Goal: Use online tool/utility: Use online tool/utility

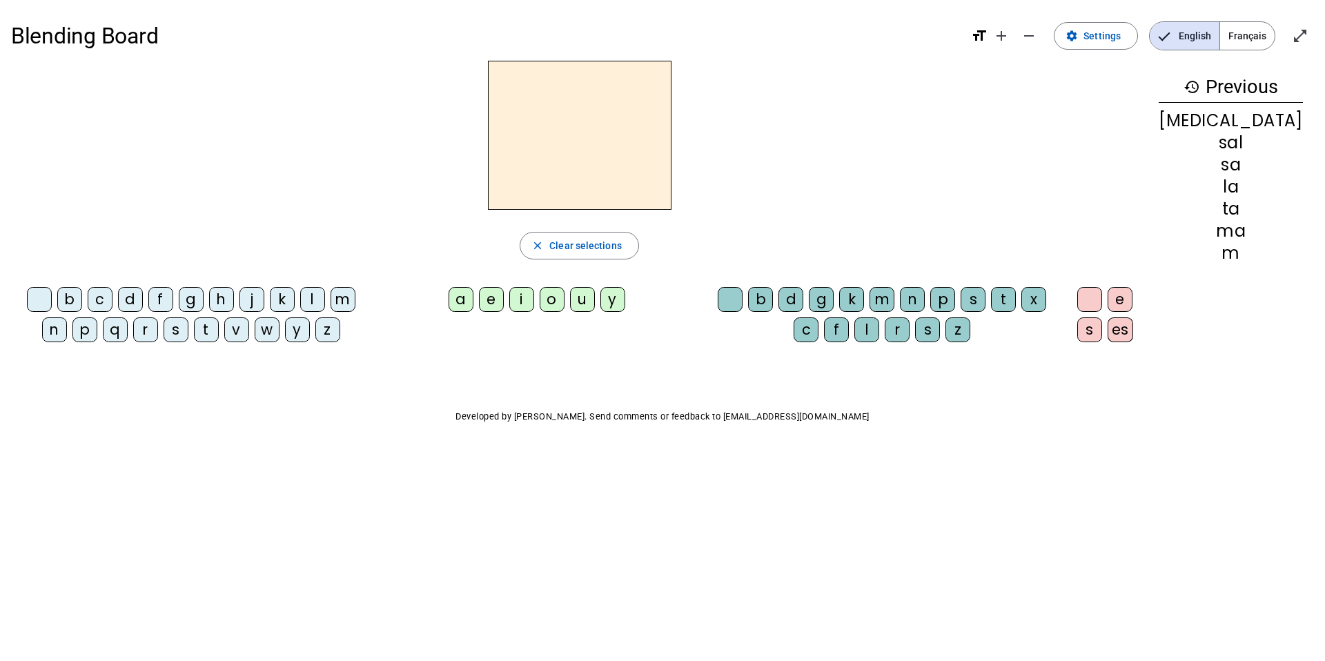
click at [339, 293] on div "m" at bounding box center [343, 299] width 25 height 25
click at [473, 298] on div "a" at bounding box center [461, 299] width 25 height 25
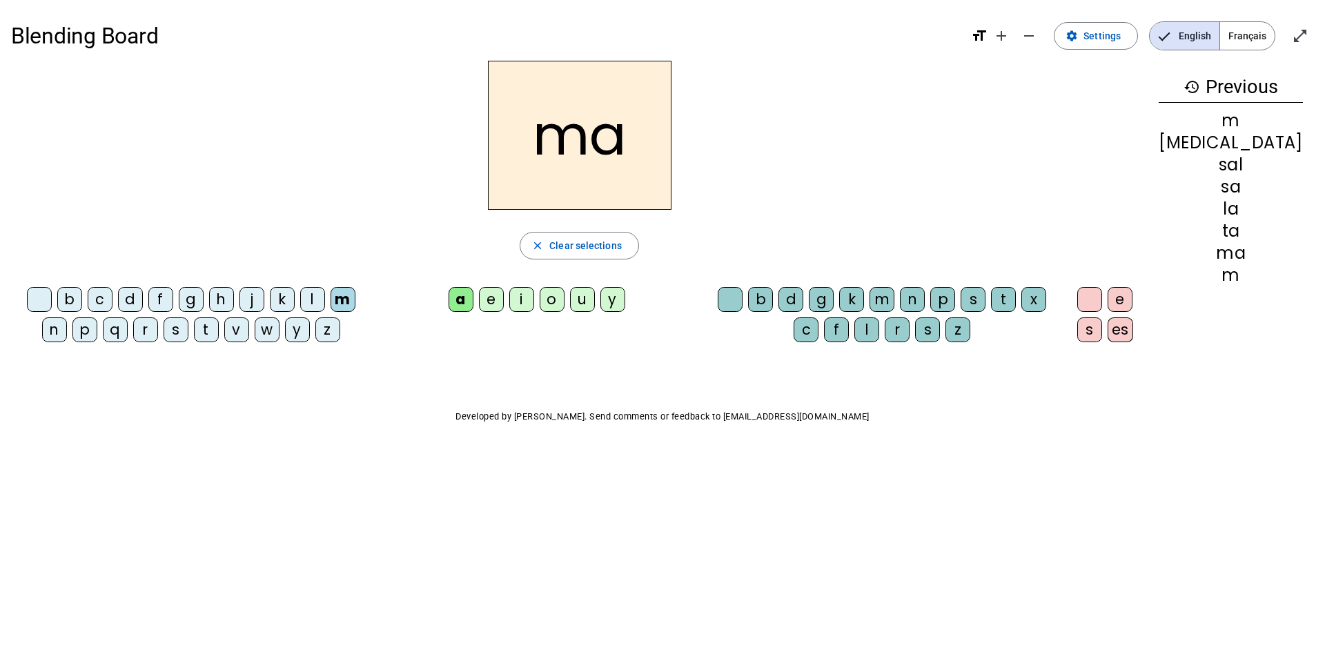
click at [202, 331] on div "t" at bounding box center [206, 329] width 25 height 25
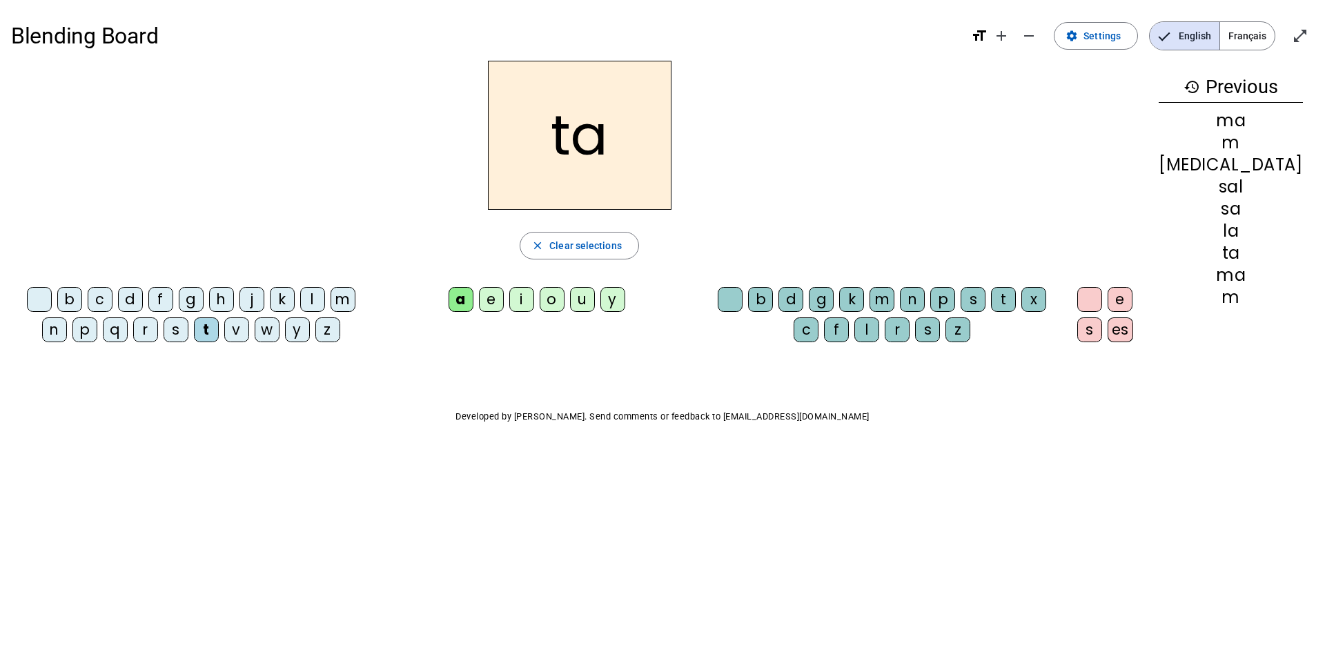
click at [307, 304] on div "l" at bounding box center [312, 299] width 25 height 25
click at [171, 328] on div "s" at bounding box center [176, 329] width 25 height 25
click at [67, 299] on div "b" at bounding box center [69, 299] width 25 height 25
click at [879, 331] on div "l" at bounding box center [866, 329] width 25 height 25
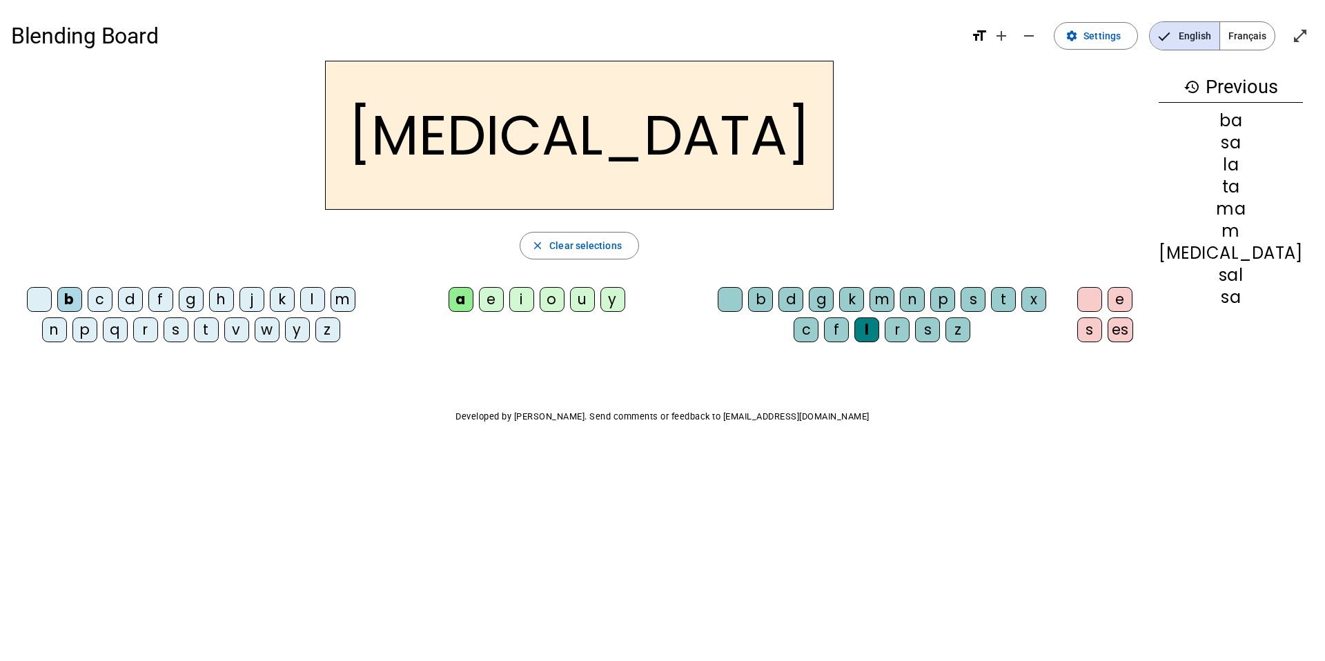
click at [894, 295] on div "m" at bounding box center [881, 299] width 25 height 25
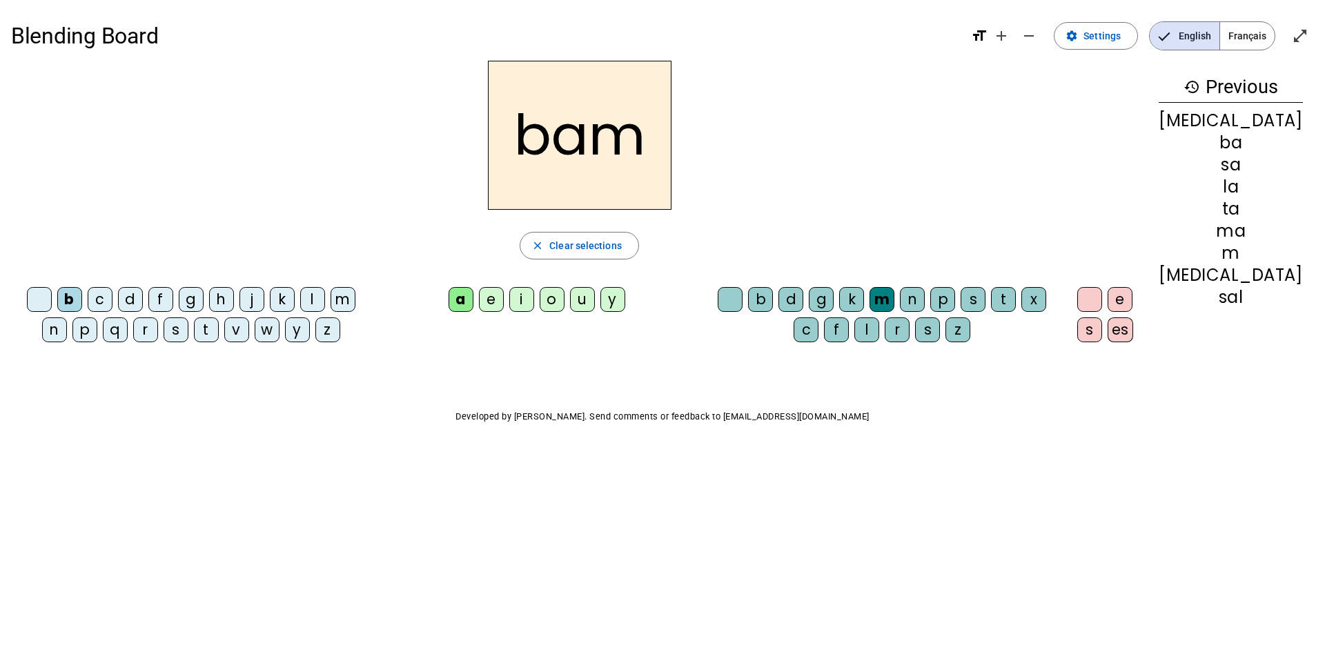
click at [879, 335] on div "l" at bounding box center [866, 329] width 25 height 25
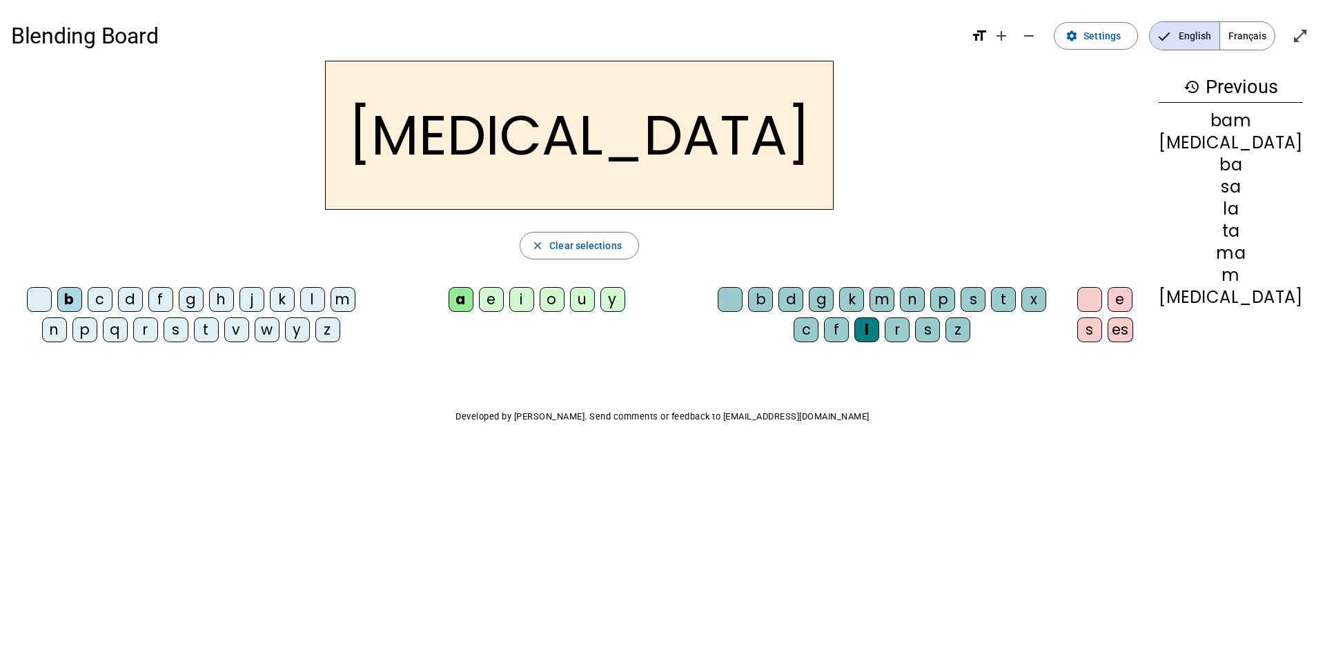
click at [333, 306] on div "m" at bounding box center [343, 299] width 25 height 25
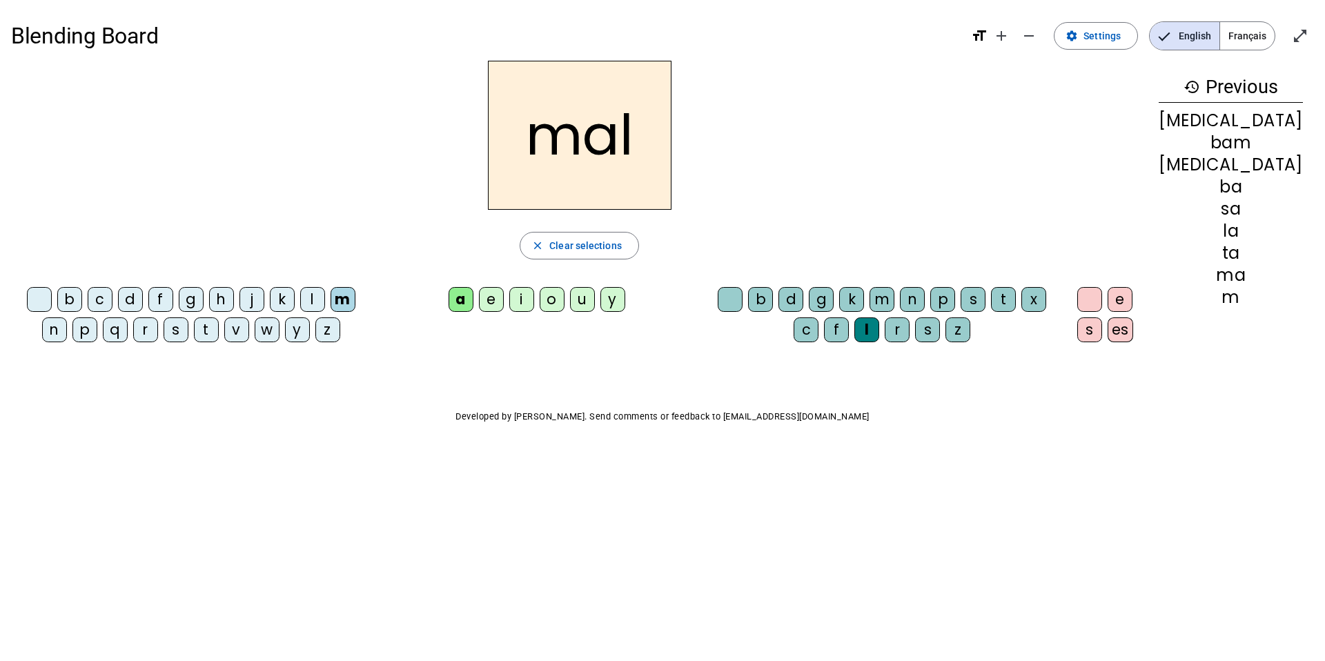
click at [534, 300] on div "i" at bounding box center [521, 299] width 25 height 25
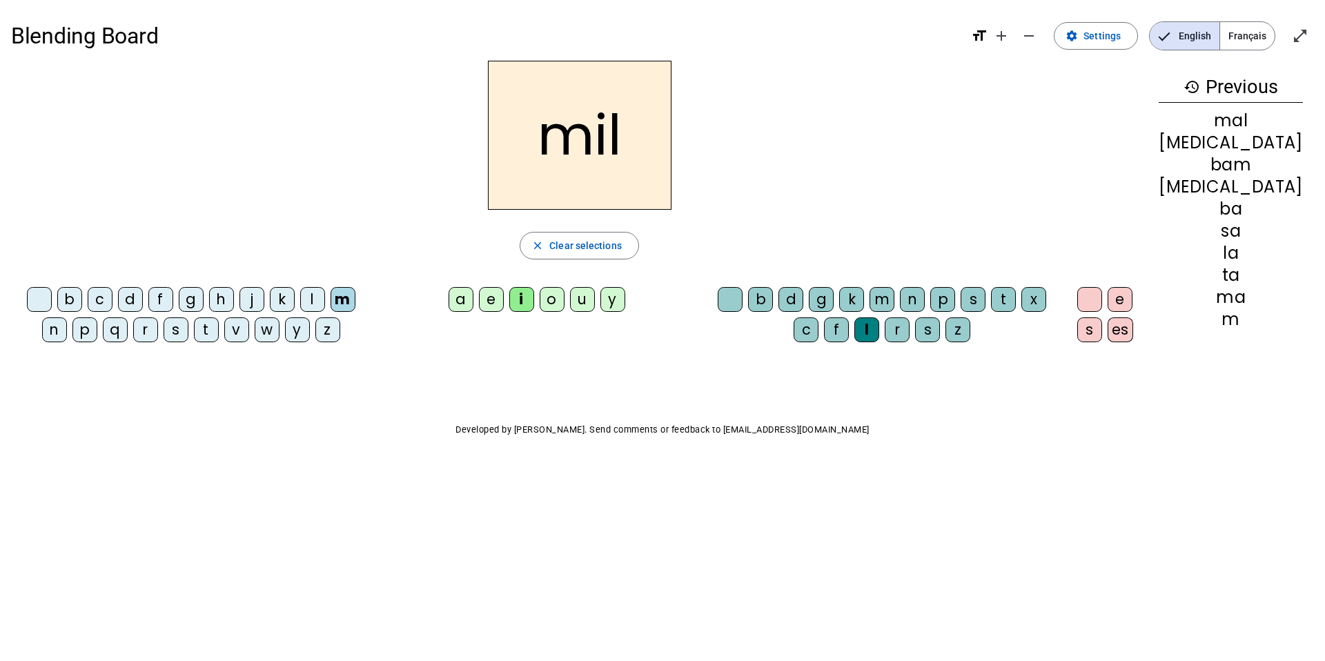
click at [173, 335] on div "s" at bounding box center [176, 329] width 25 height 25
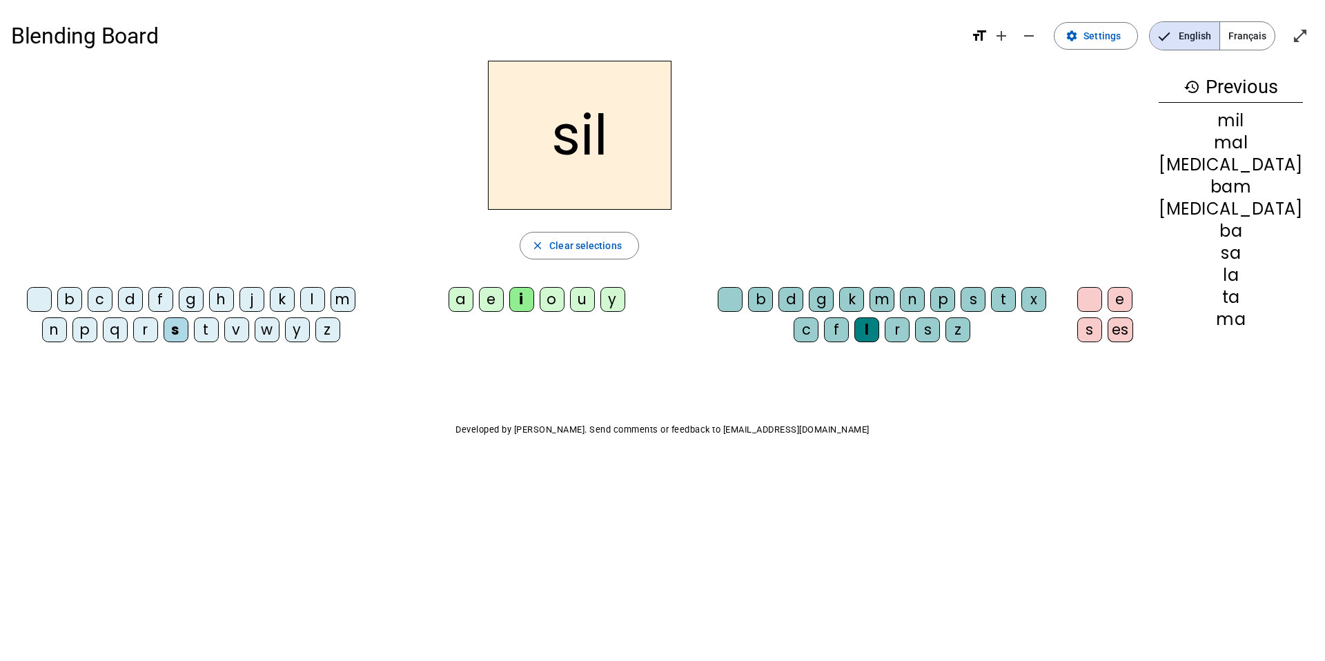
click at [595, 298] on div "u" at bounding box center [582, 299] width 25 height 25
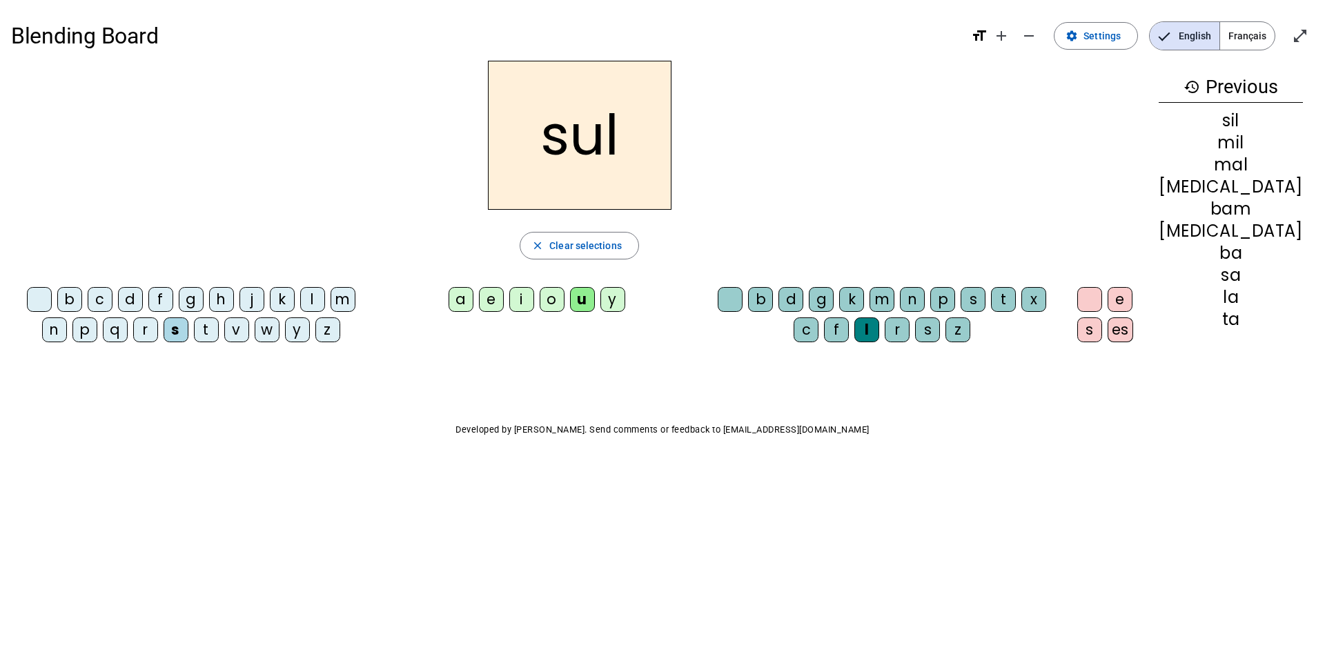
click at [909, 332] on div "r" at bounding box center [897, 329] width 25 height 25
